Goal: Transaction & Acquisition: Obtain resource

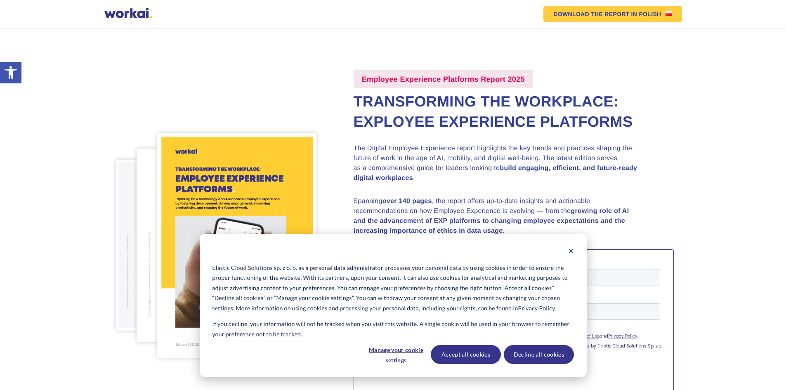
click at [574, 249] on div "Elastic Cloud Solutions sp. z o. o. as a personal data administrator processes …" at bounding box center [393, 305] width 387 height 143
click at [571, 248] on icon "Dismiss cookie banner" at bounding box center [571, 251] width 6 height 6
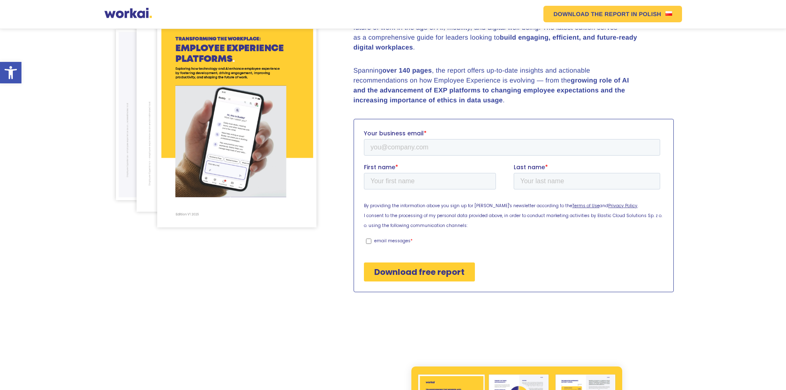
scroll to position [124, 0]
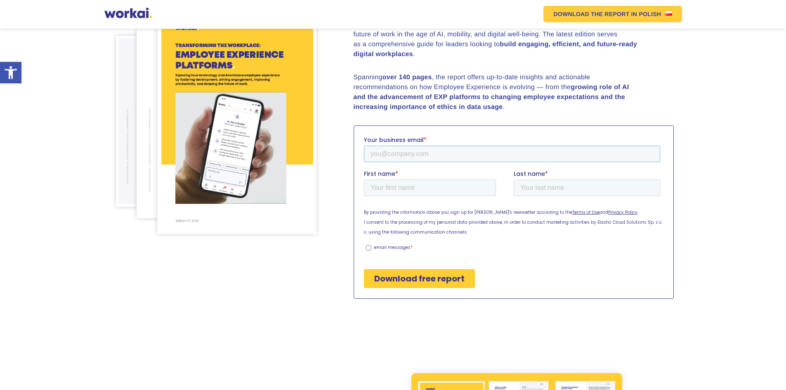
click at [424, 158] on input "Your business email *" at bounding box center [511, 153] width 296 height 16
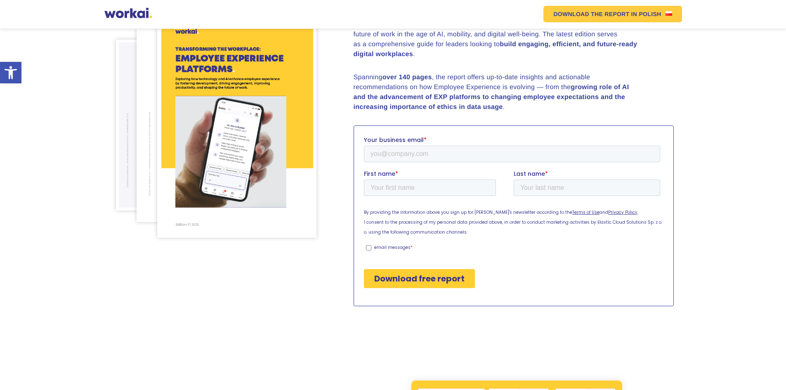
scroll to position [127, 0]
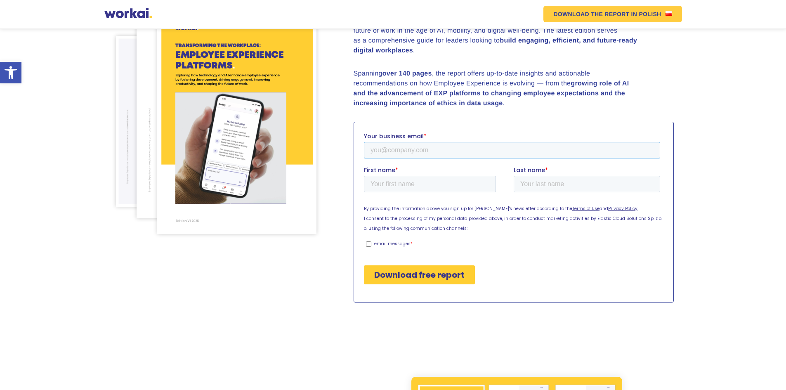
click at [407, 146] on input "Your business email *" at bounding box center [511, 149] width 296 height 16
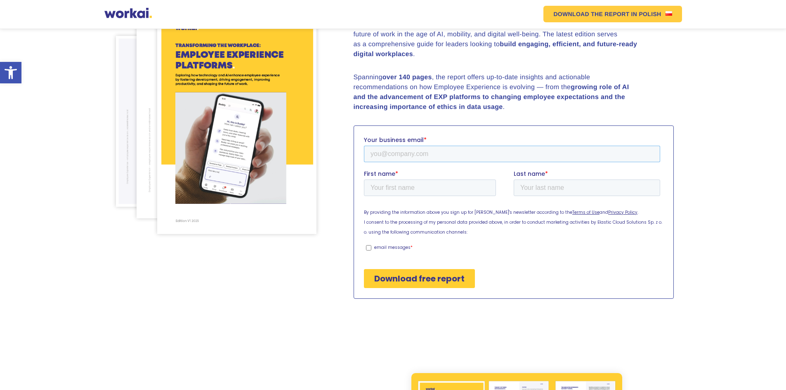
type input "[PERSON_NAME][EMAIL_ADDRESS][PERSON_NAME][DOMAIN_NAME]"
click at [396, 191] on input "First name *" at bounding box center [429, 187] width 132 height 16
type input "[PERSON_NAME]"
click at [531, 191] on input "Last name *" at bounding box center [586, 187] width 146 height 16
type input "Neagu"
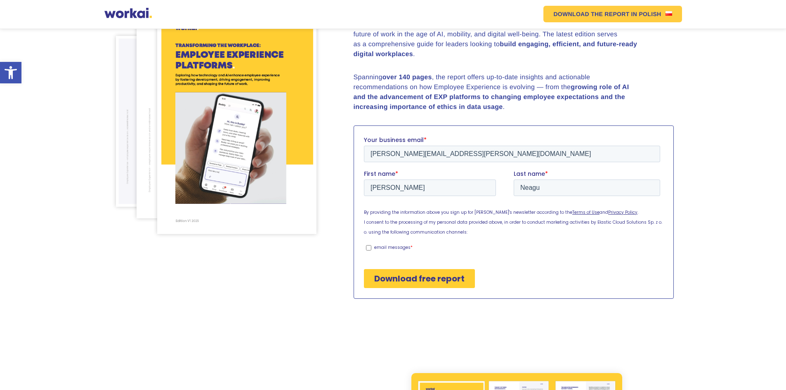
click at [410, 275] on input "Download free report" at bounding box center [418, 277] width 111 height 19
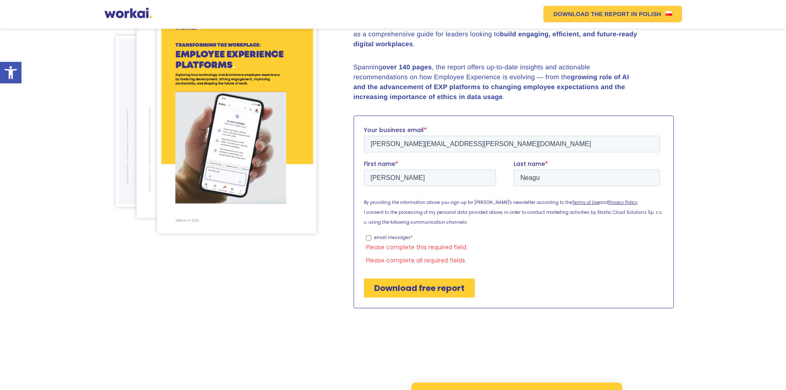
click at [372, 234] on label "email messages *" at bounding box center [512, 236] width 294 height 7
click at [371, 235] on input "email messages *" at bounding box center [367, 237] width 5 height 5
checkbox input "true"
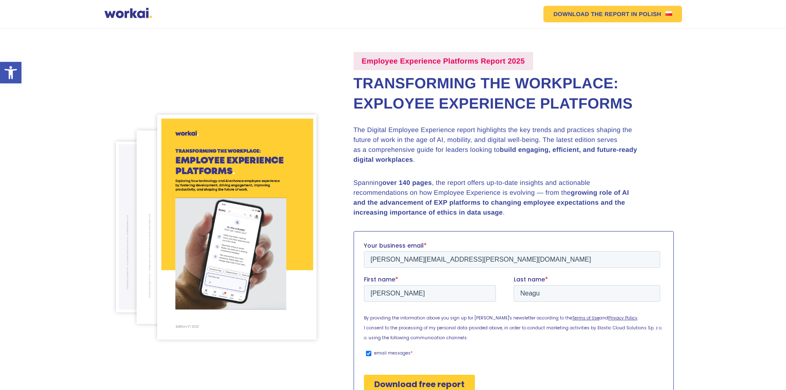
scroll to position [0, 0]
